Goal: Find contact information: Find contact information

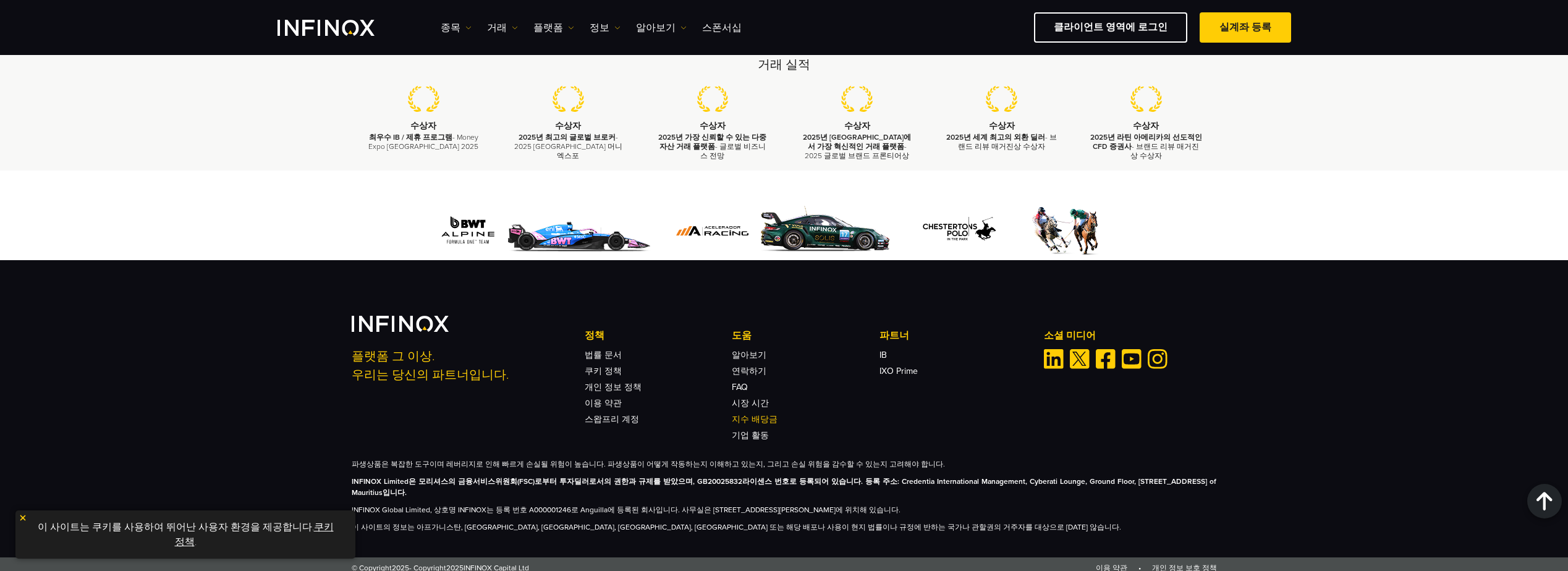
scroll to position [4014, 0]
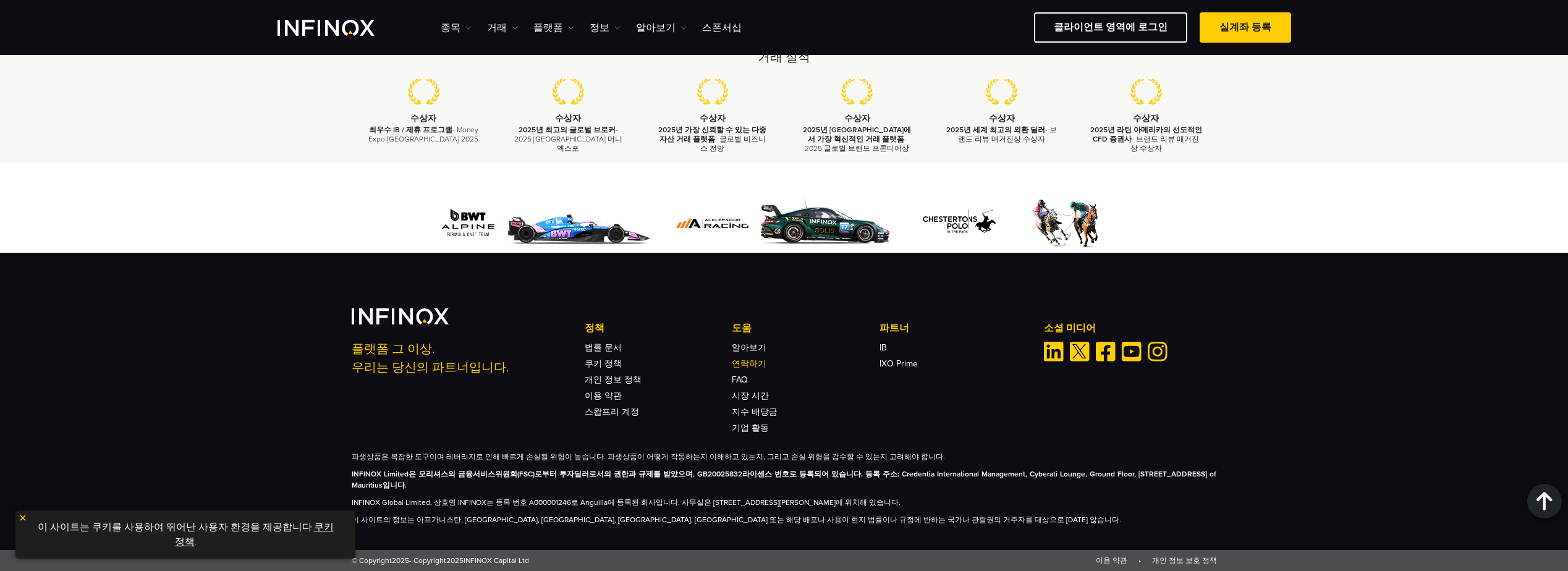
click at [759, 363] on link "연락하기" at bounding box center [749, 363] width 34 height 10
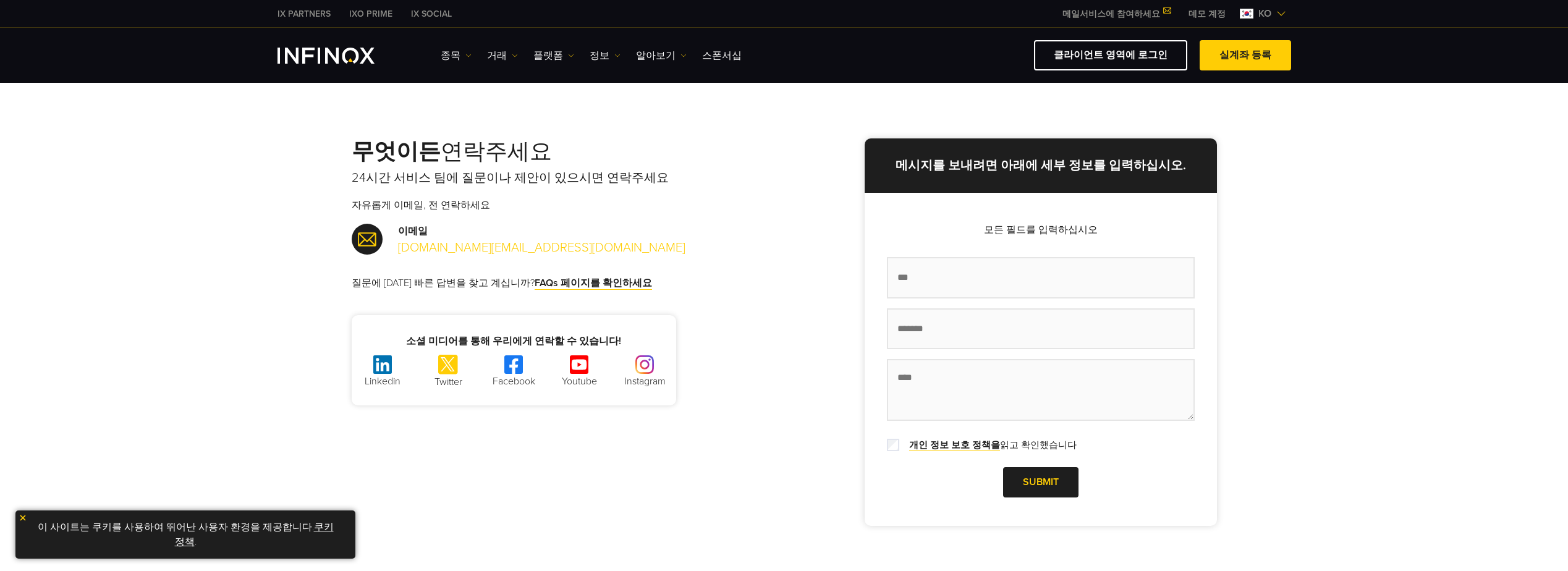
click at [510, 250] on link "[DOMAIN_NAME][EMAIL_ADDRESS][DOMAIN_NAME]" at bounding box center [542, 248] width 287 height 15
click at [792, 478] on div "무엇이든 연락주세요 24시간 서비스 팀에 질문이나 제안이 있으시면 연락주세요 자유롭게 이메일, 전 연락하세요 이메일 [DOMAIN_NAME][…" at bounding box center [784, 332] width 890 height 387
drag, startPoint x: 537, startPoint y: 244, endPoint x: 504, endPoint y: 233, distance: 34.8
click at [504, 233] on div "이메일 [DOMAIN_NAME][EMAIL_ADDRESS][DOMAIN_NAME]" at bounding box center [568, 239] width 433 height 33
click at [814, 229] on div "무엇이든 연락주세요 24시간 서비스 팀에 질문이나 제안이 있으시면 연락주세요 자유롭게 이메일, 전 연락하세요 이메일 [DOMAIN_NAME][…" at bounding box center [784, 332] width 890 height 387
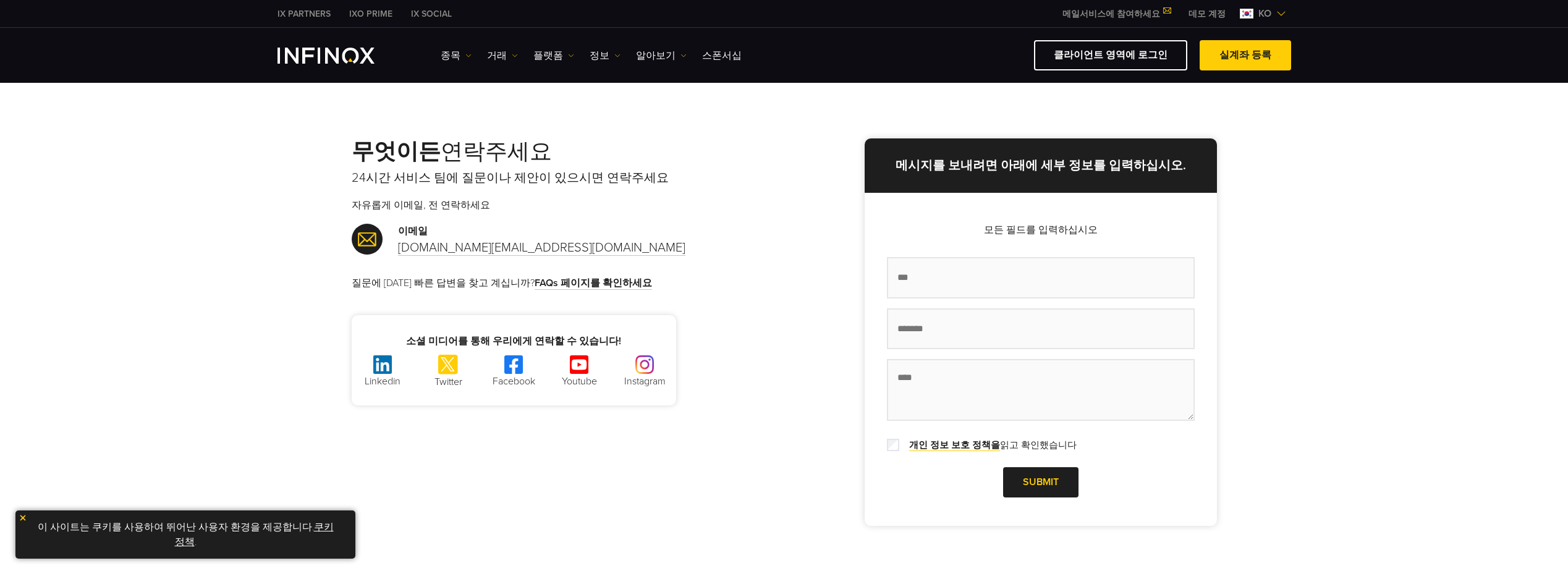
drag, startPoint x: 676, startPoint y: 174, endPoint x: 663, endPoint y: 158, distance: 20.6
click at [676, 171] on p "24시간 서비스 팀에 질문이나 제안이 있으시면 연락주세요" at bounding box center [568, 178] width 433 height 17
